Goal: Task Accomplishment & Management: Complete application form

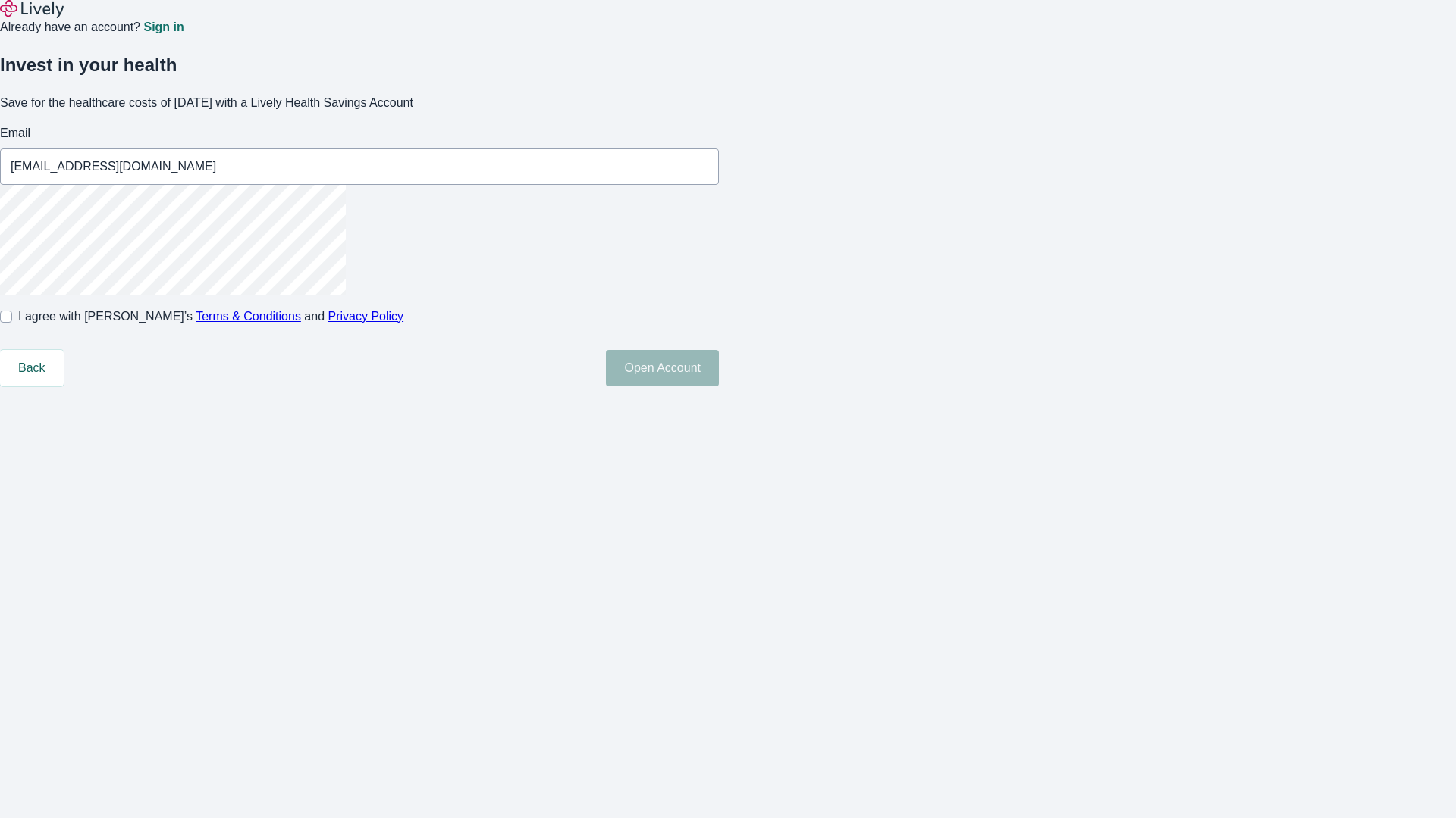
click at [12, 323] on input "I agree with Lively’s Terms & Conditions and Privacy Policy" at bounding box center [6, 316] width 12 height 12
checkbox input "true"
click at [718, 387] on button "Open Account" at bounding box center [662, 367] width 113 height 36
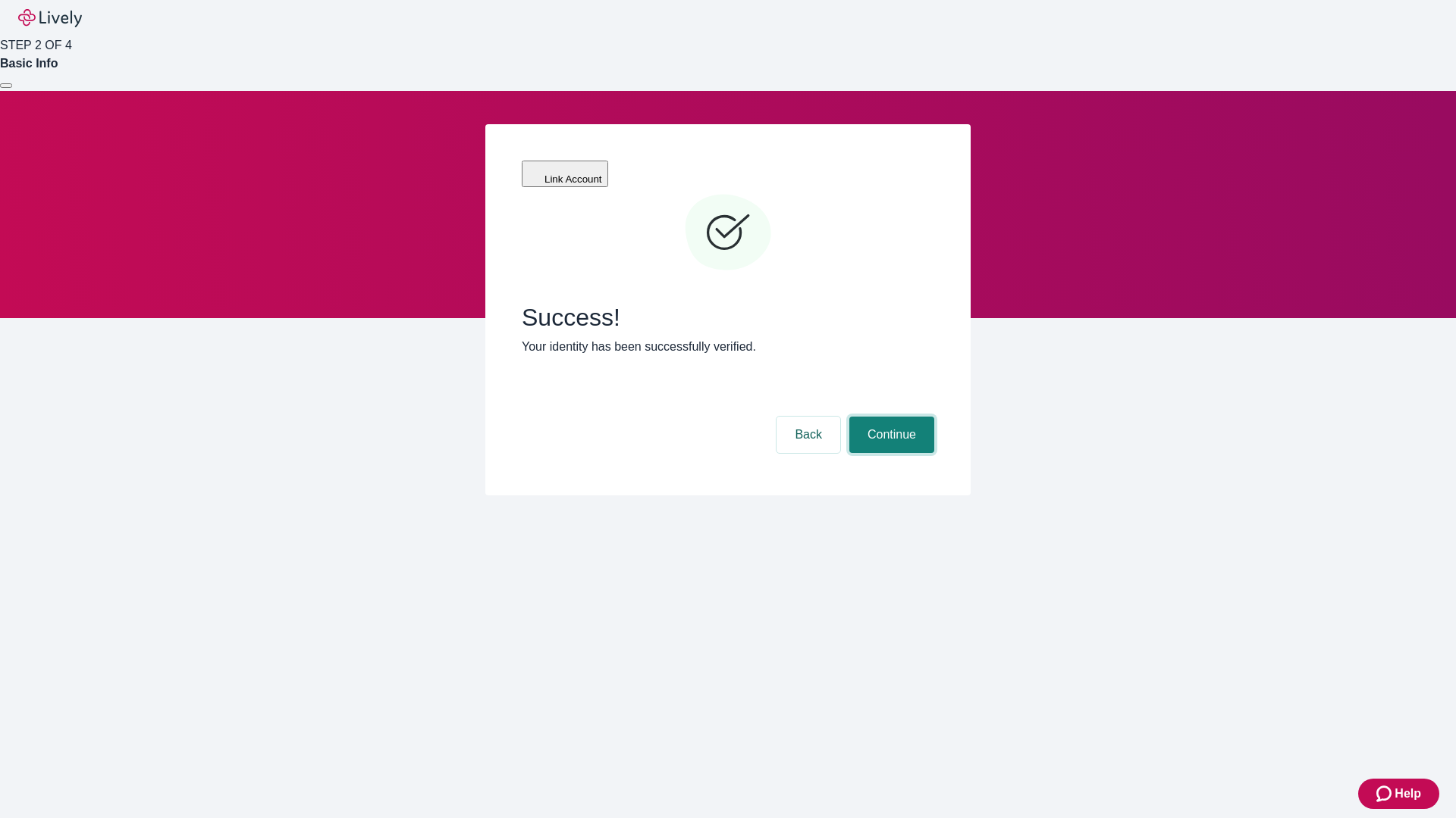
click at [889, 417] on button "Continue" at bounding box center [891, 435] width 85 height 36
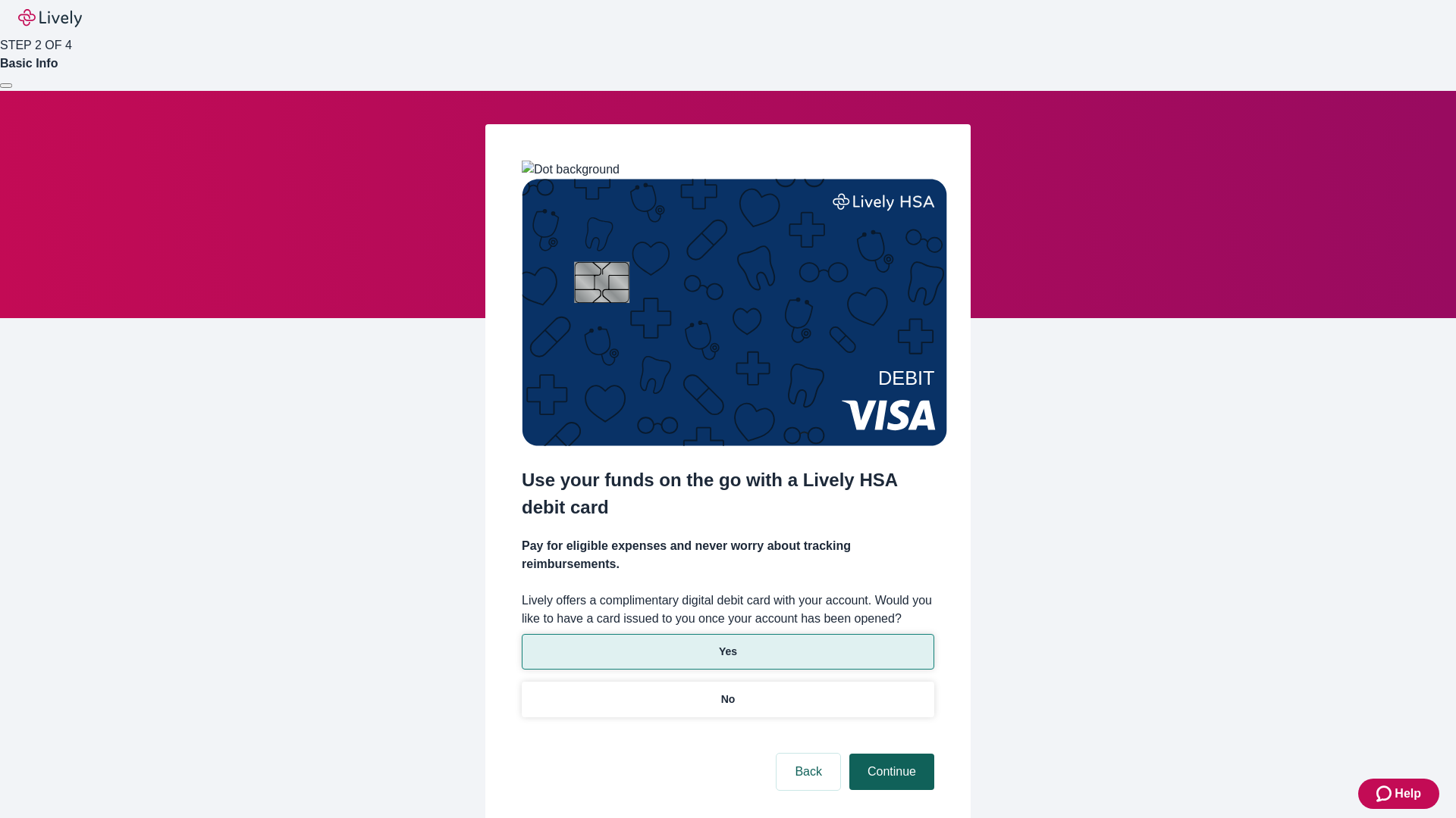
click at [727, 644] on p "Yes" at bounding box center [727, 652] width 18 height 16
click at [889, 754] on button "Continue" at bounding box center [891, 772] width 85 height 36
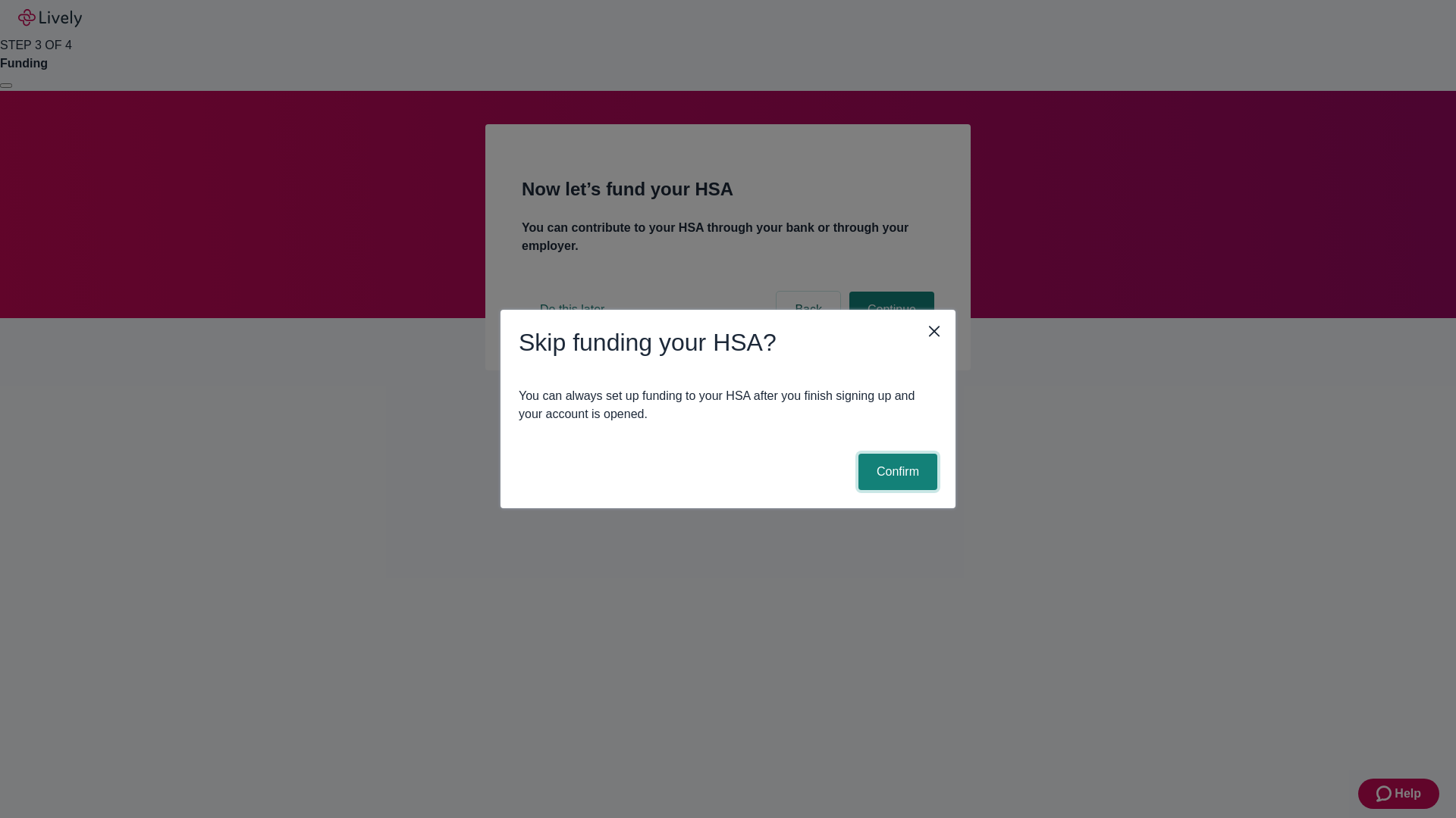
click at [895, 472] on button "Confirm" at bounding box center [898, 471] width 78 height 36
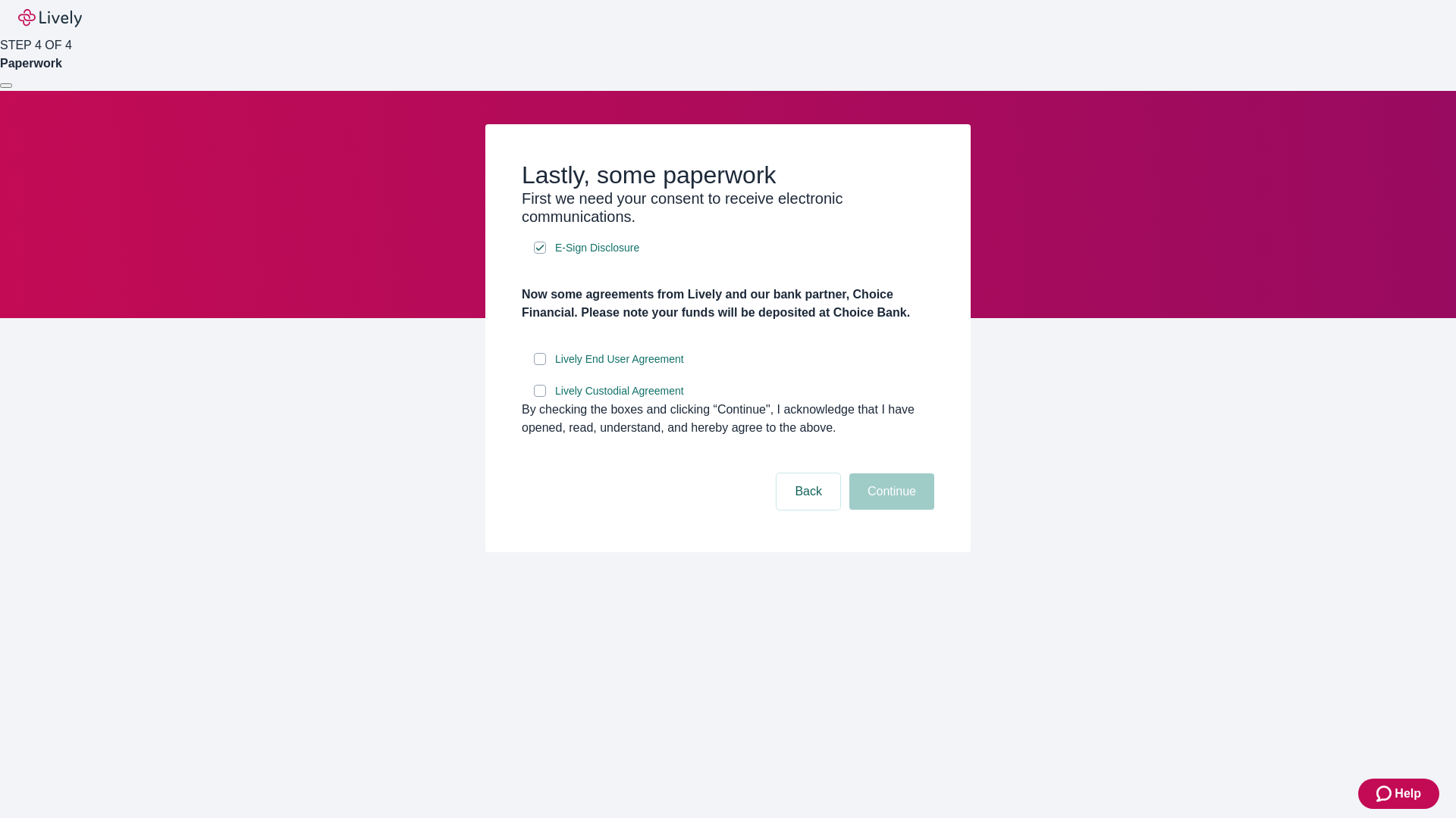
click at [540, 365] on input "Lively End User Agreement" at bounding box center [539, 359] width 12 height 12
checkbox input "true"
click at [540, 397] on input "Lively Custodial Agreement" at bounding box center [539, 391] width 12 height 12
checkbox input "true"
click at [889, 510] on button "Continue" at bounding box center [891, 491] width 85 height 36
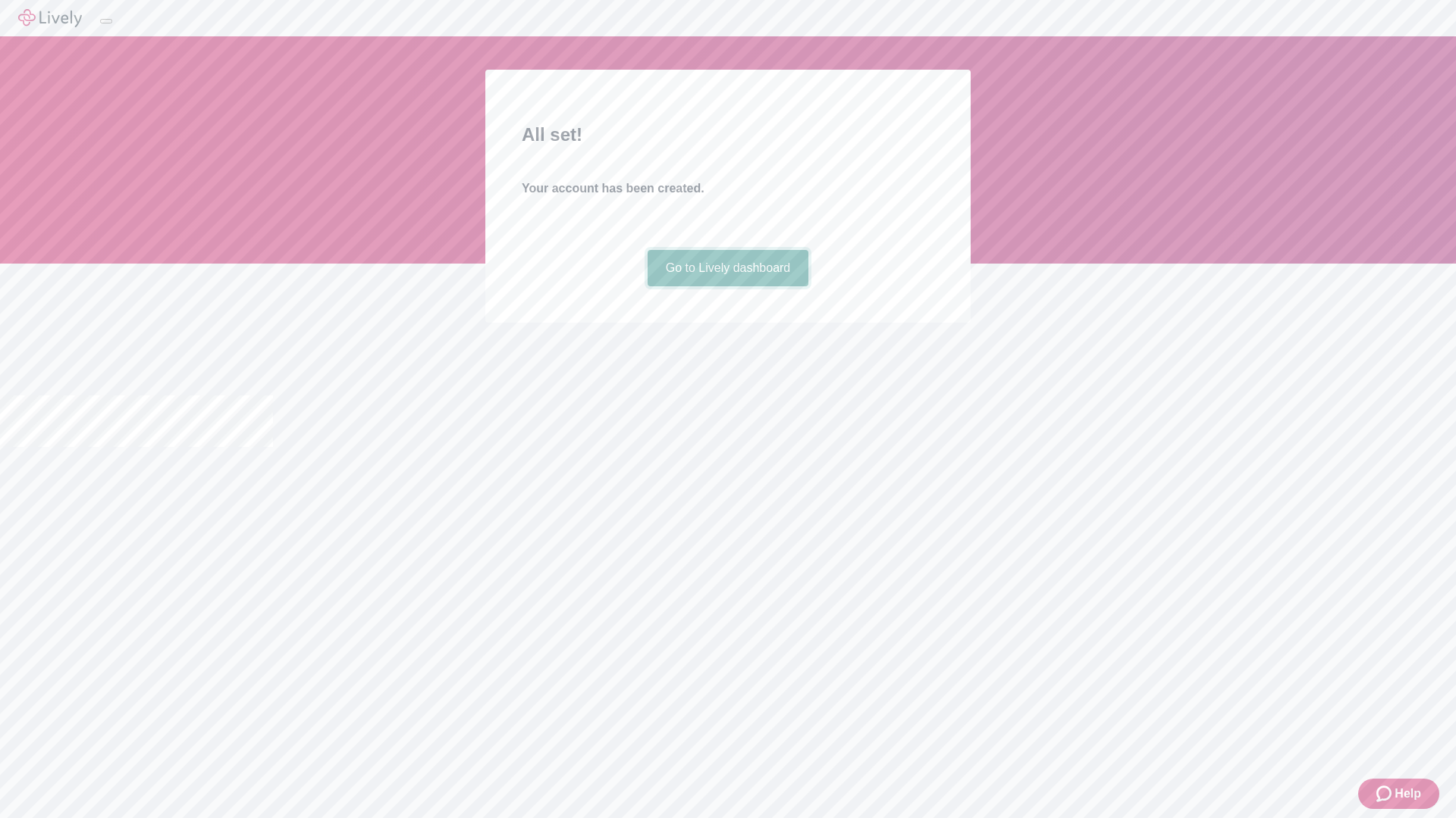
click at [727, 287] on link "Go to Lively dashboard" at bounding box center [728, 267] width 162 height 36
